Goal: Task Accomplishment & Management: Use online tool/utility

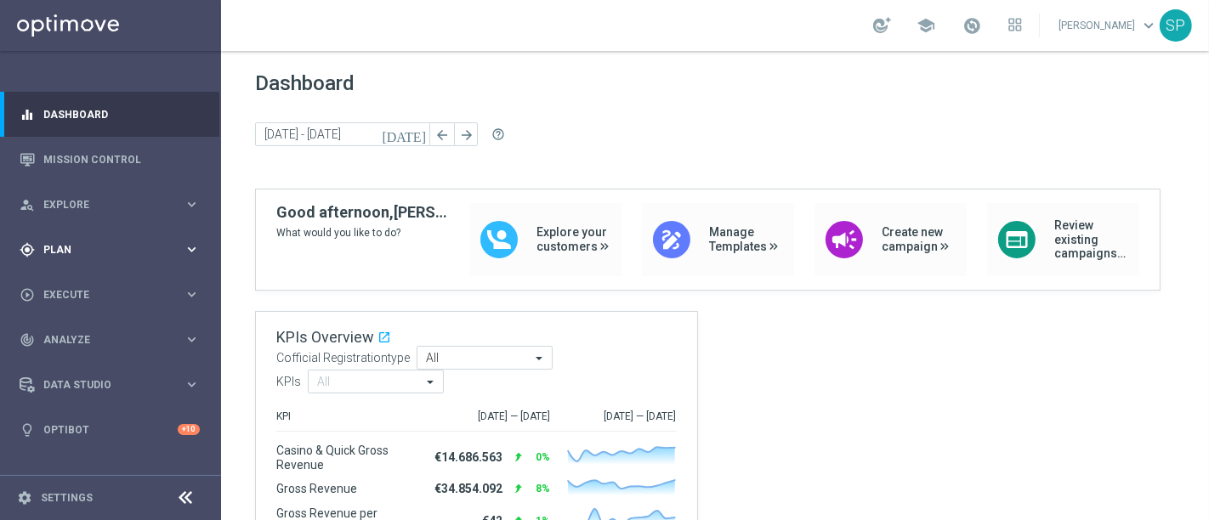
click at [182, 248] on span "Plan" at bounding box center [113, 250] width 140 height 10
click at [20, 310] on section "Target Groups Actions Templates keyboard_arrow_right Optimail OptiMobile In-App…" at bounding box center [109, 336] width 219 height 128
click at [126, 170] on link "Mission Control" at bounding box center [121, 159] width 156 height 45
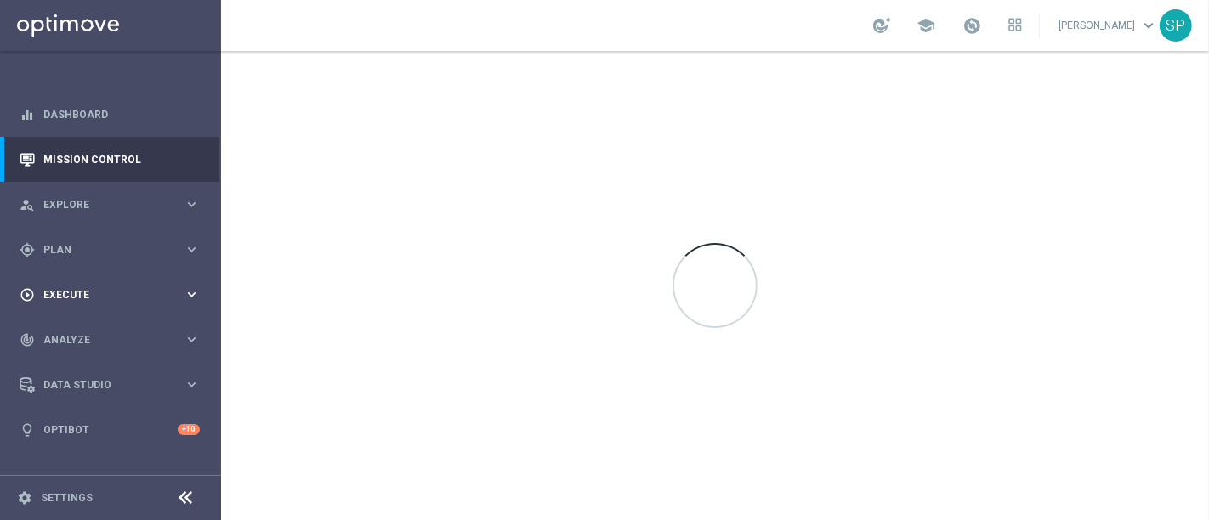
click at [102, 303] on div "play_circle_outline Execute keyboard_arrow_right" at bounding box center [109, 294] width 219 height 45
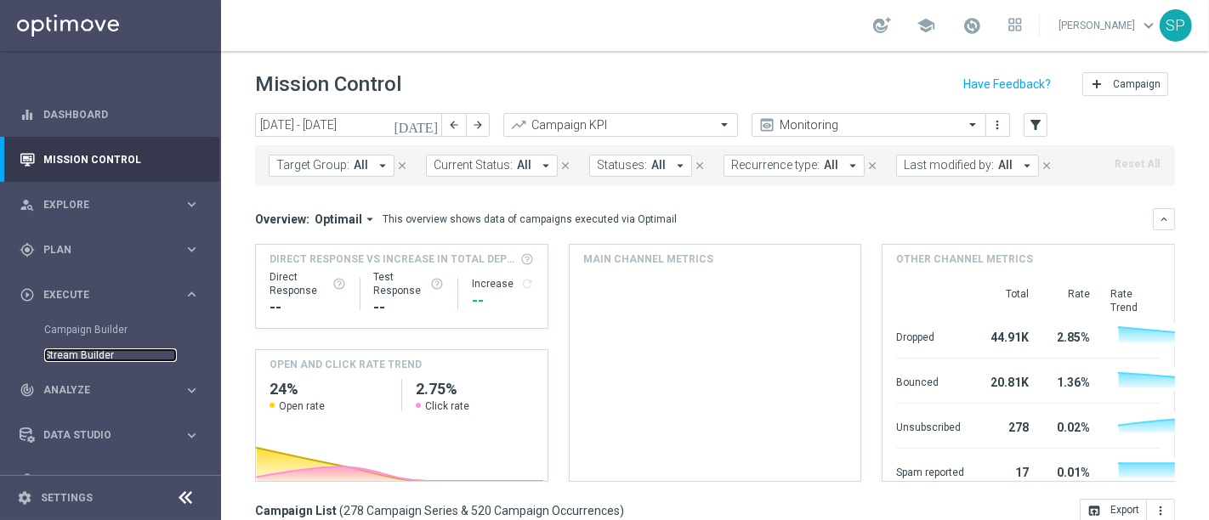
click at [91, 354] on link "Stream Builder" at bounding box center [110, 356] width 133 height 14
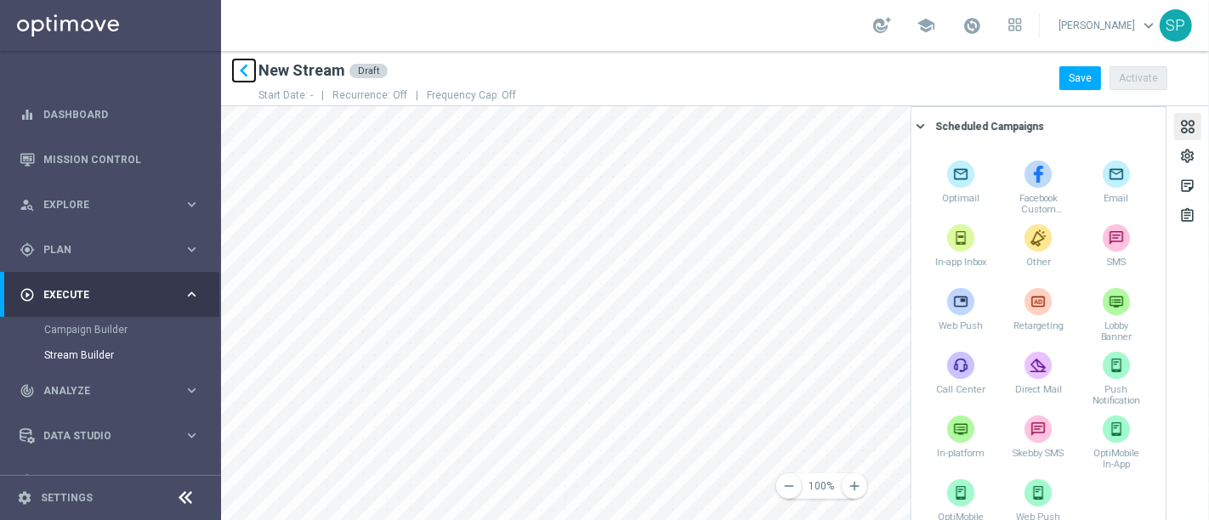
click at [246, 74] on icon "keyboard_arrow_left" at bounding box center [244, 71] width 26 height 26
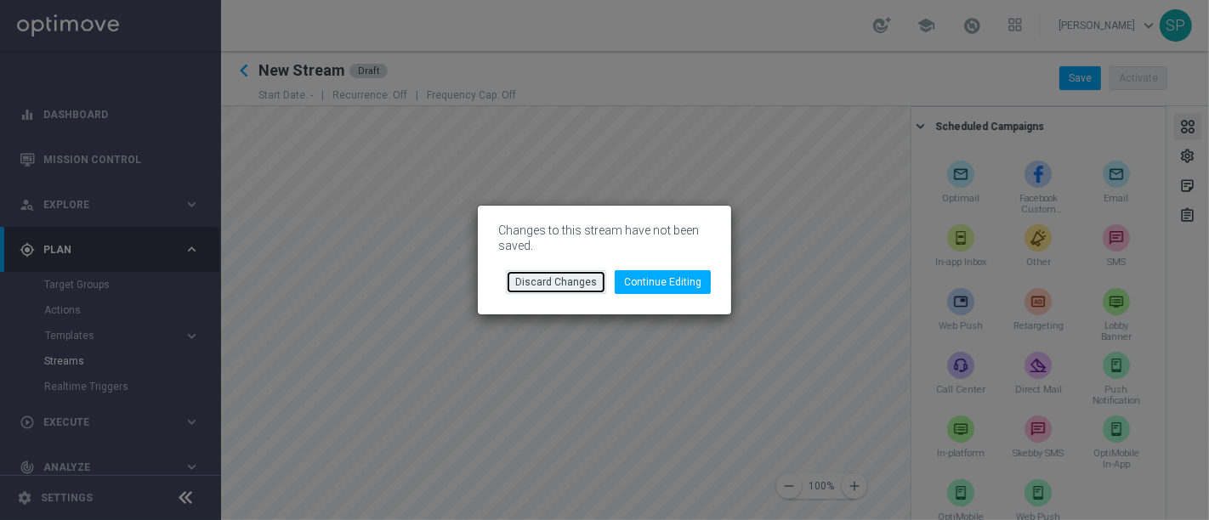
click at [573, 286] on button "Discard Changes" at bounding box center [556, 282] width 100 height 24
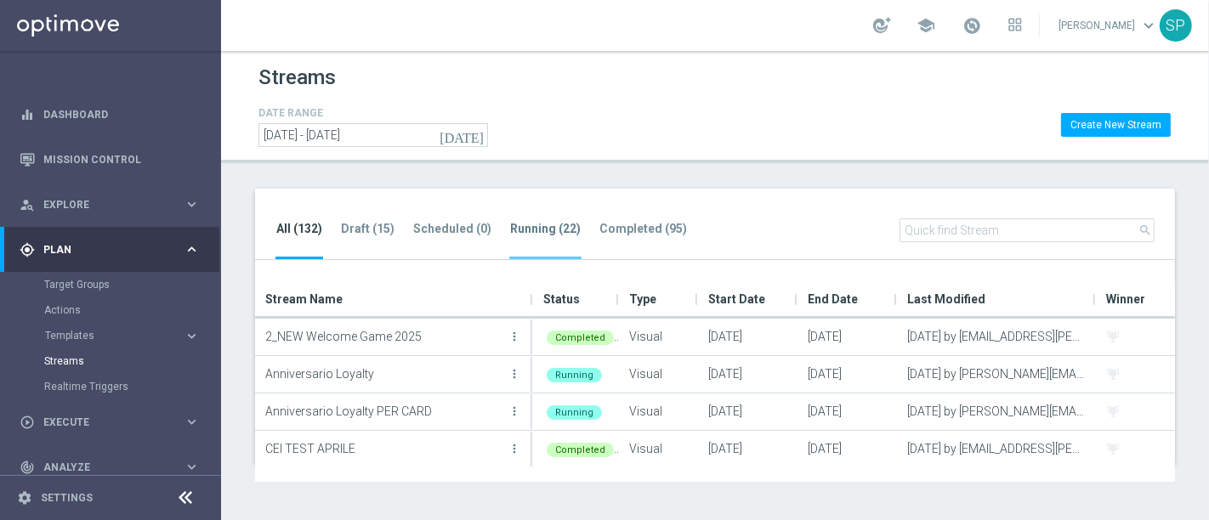
click at [552, 229] on tab-header "Running (22)" at bounding box center [545, 229] width 71 height 14
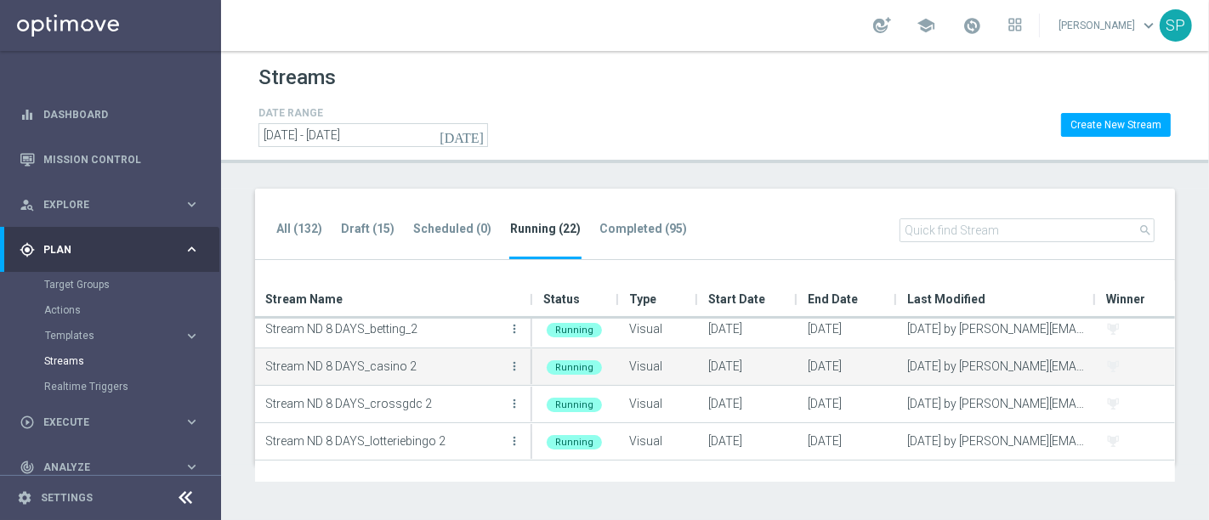
scroll to position [533, 0]
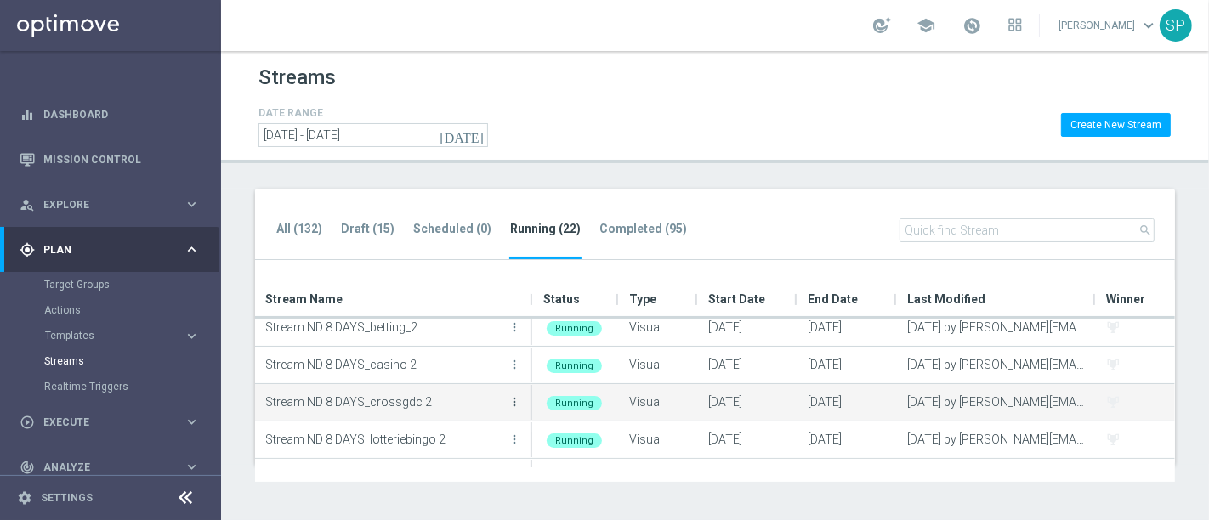
click at [518, 395] on icon "more_vert" at bounding box center [514, 402] width 14 height 14
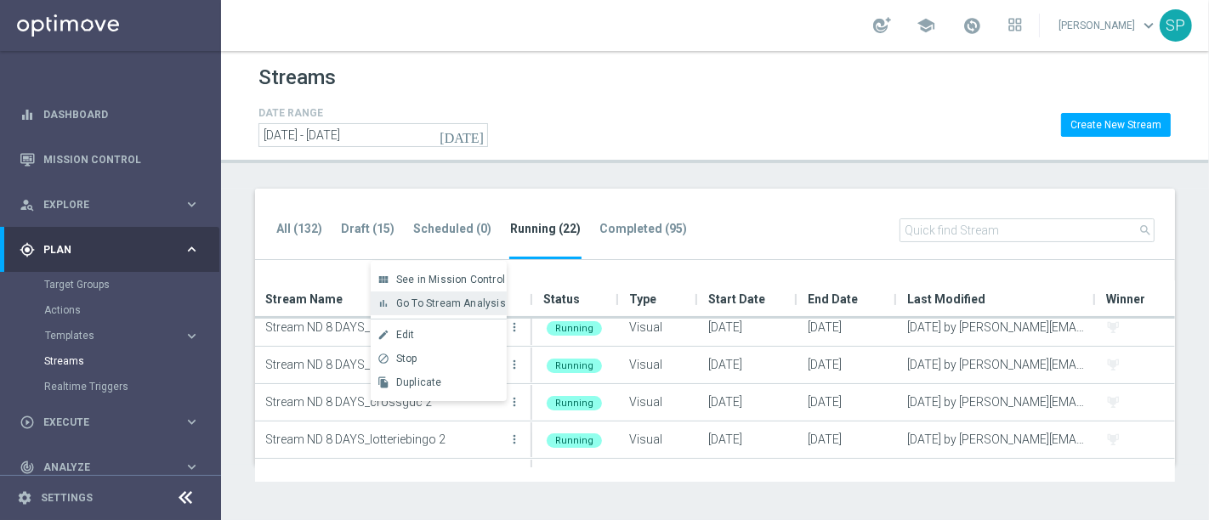
click at [485, 310] on div "bar_chart Go To Stream Analysis" at bounding box center [439, 304] width 136 height 24
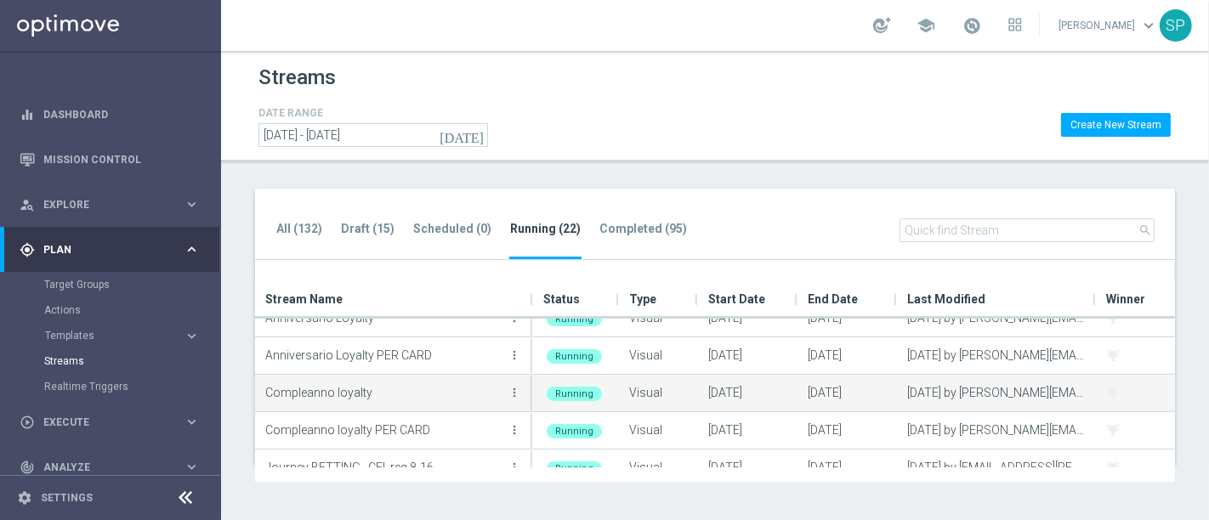
scroll to position [0, 0]
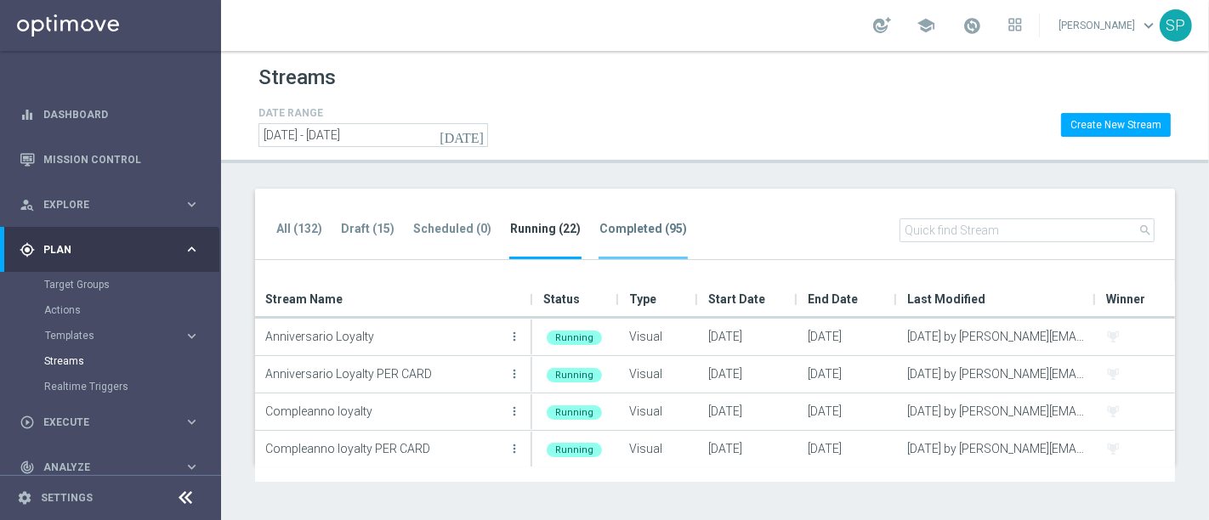
click at [626, 240] on li "Completed (95)" at bounding box center [642, 239] width 89 height 40
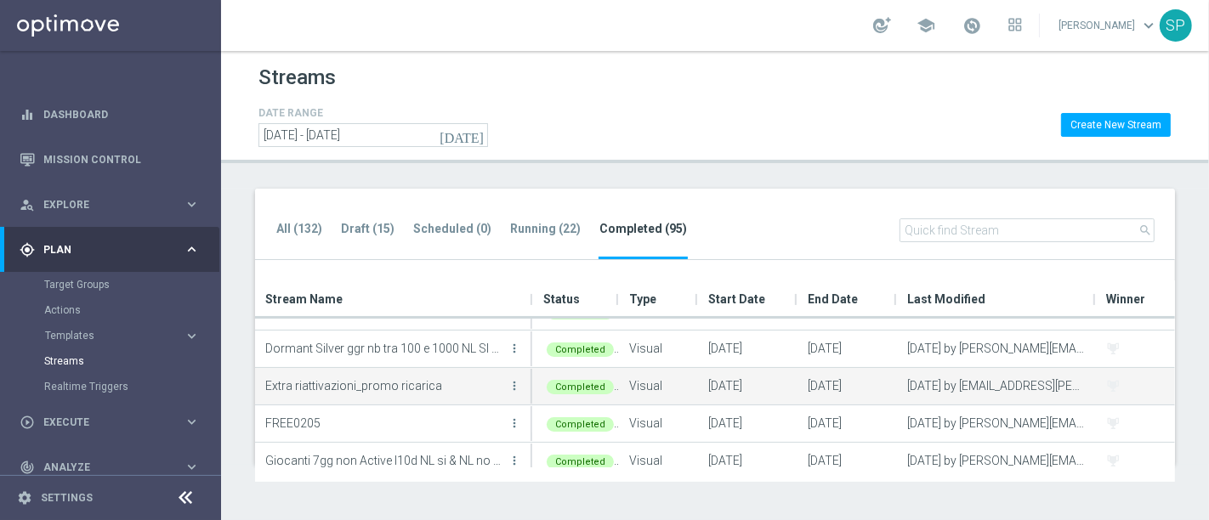
scroll to position [220, 0]
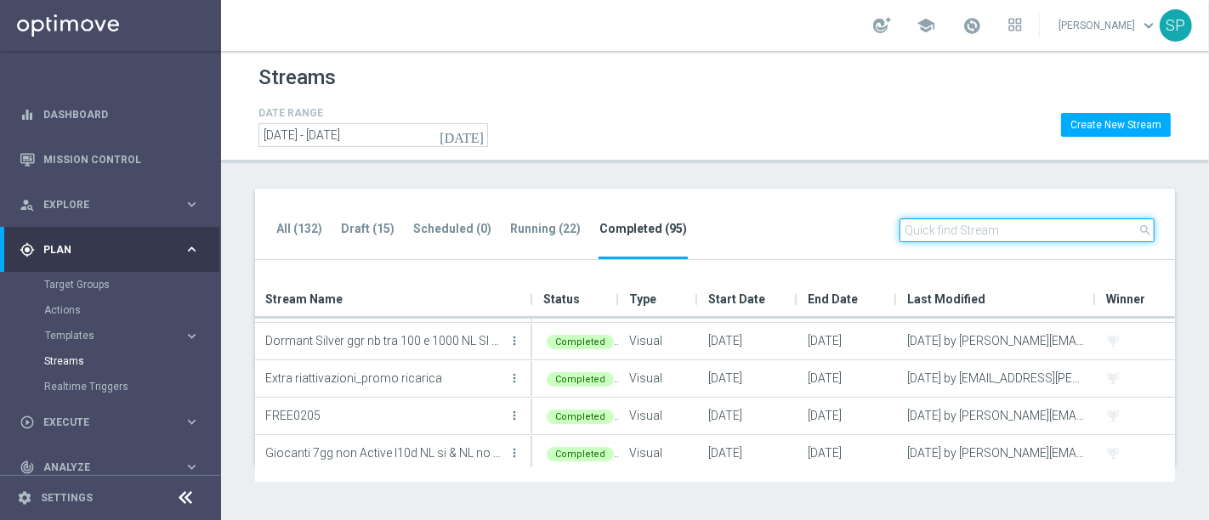
click at [969, 220] on input "text" at bounding box center [1026, 230] width 255 height 24
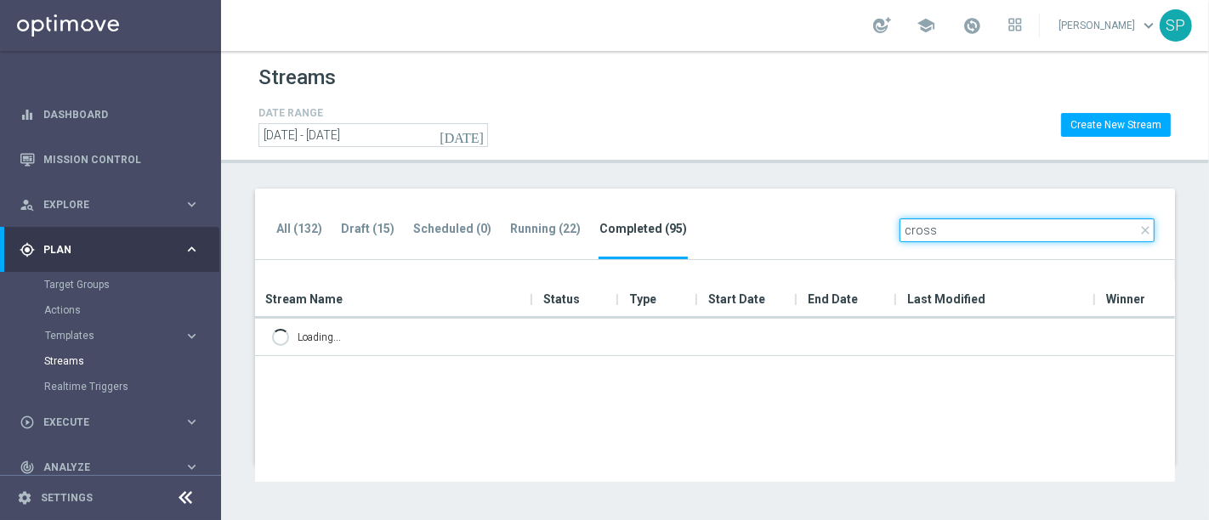
type input "cross"
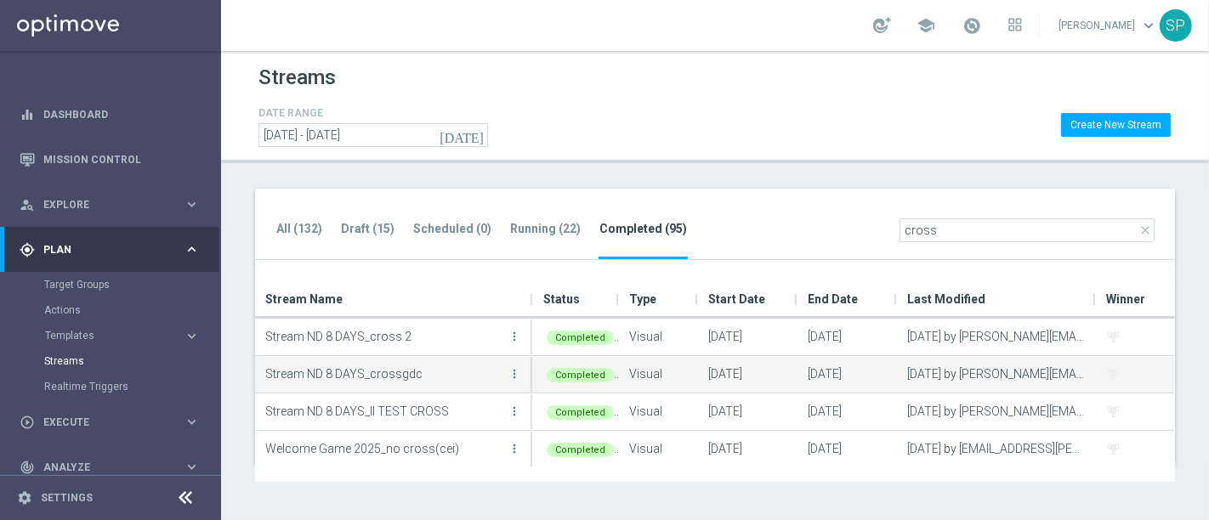
scroll to position [123, 0]
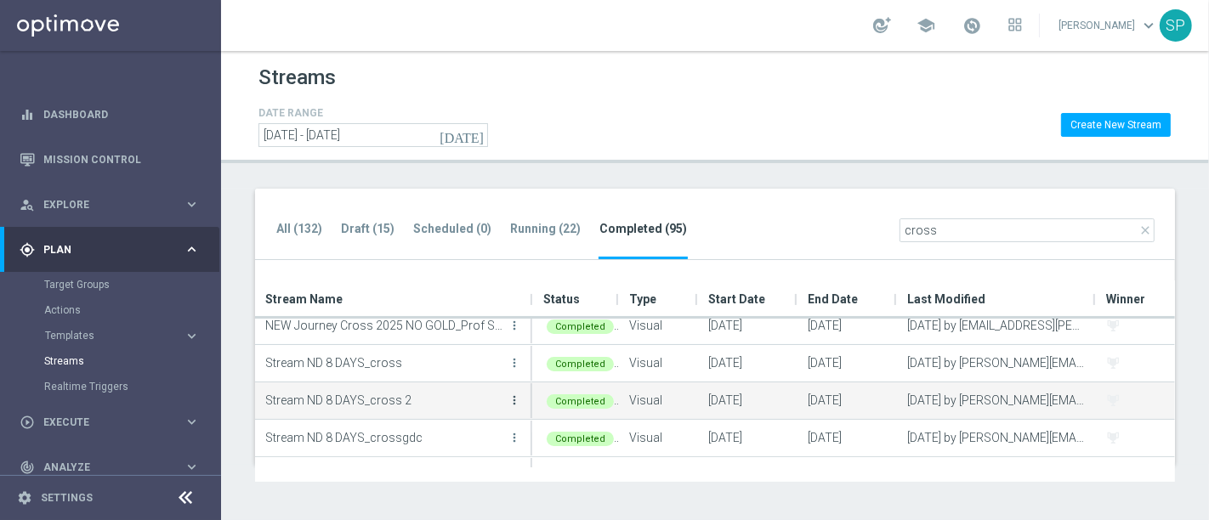
click at [513, 394] on icon "more_vert" at bounding box center [514, 401] width 14 height 14
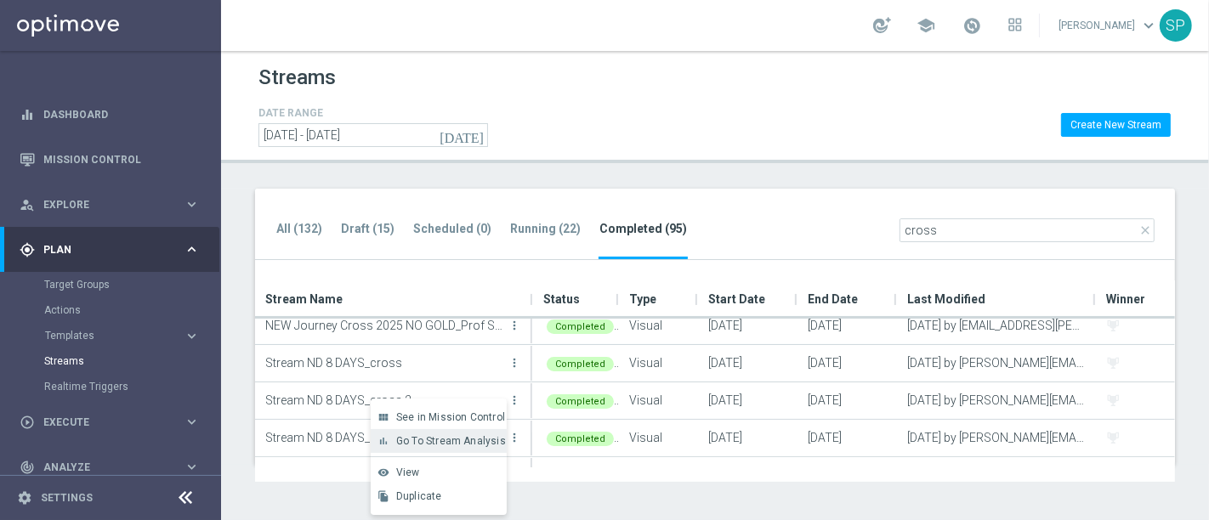
click at [470, 435] on span "Go To Stream Analysis" at bounding box center [451, 441] width 110 height 12
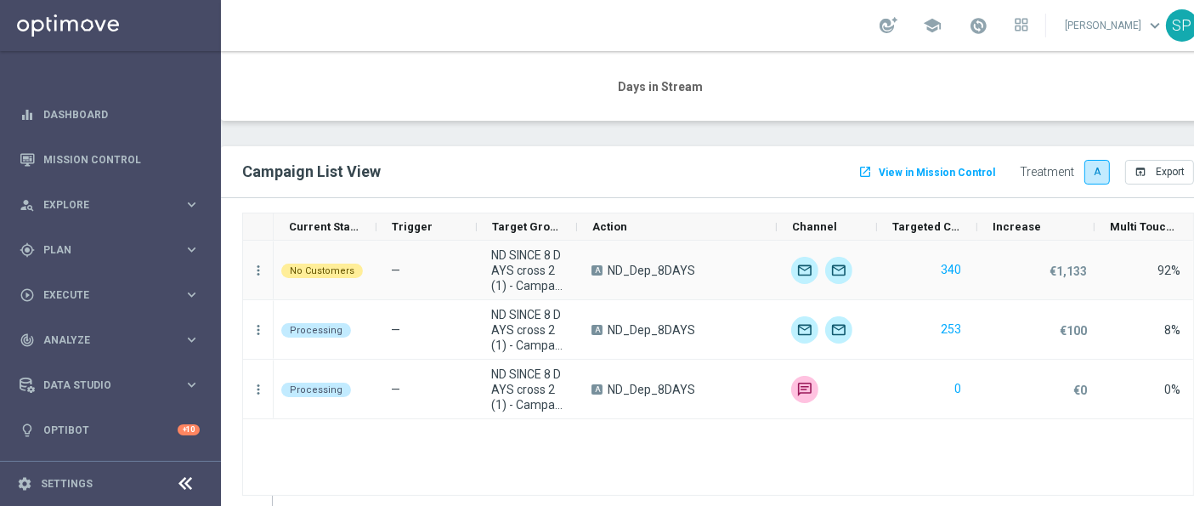
scroll to position [1775, 0]
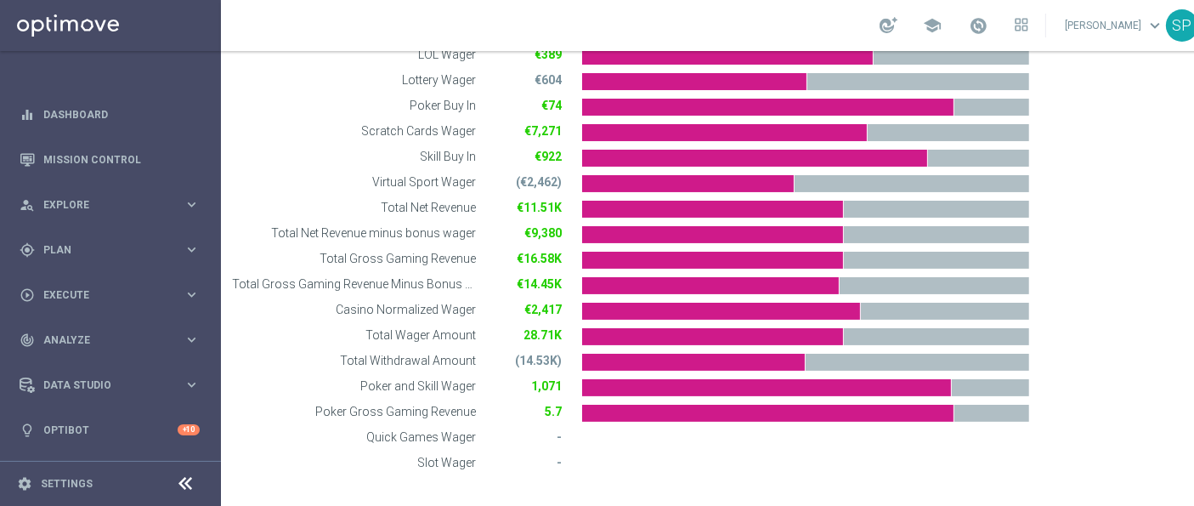
scroll to position [852, 0]
